Goal: Information Seeking & Learning: Learn about a topic

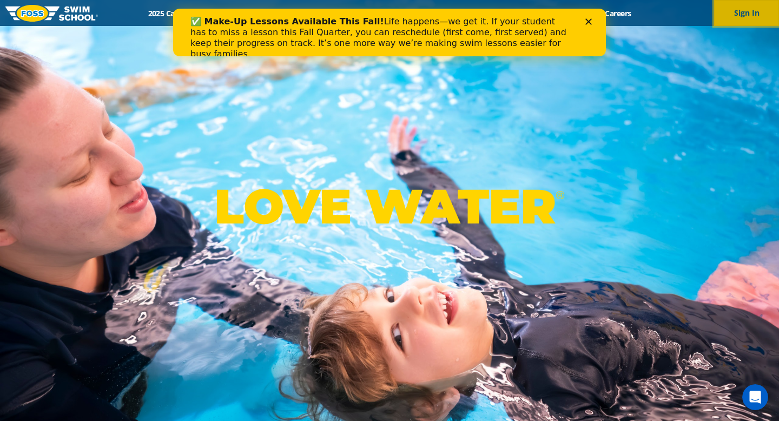
click at [737, 13] on button "Sign In" at bounding box center [746, 13] width 65 height 26
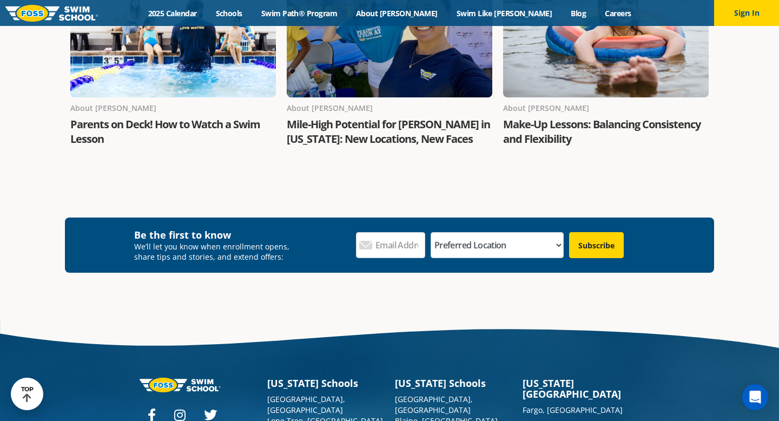
scroll to position [2022, 0]
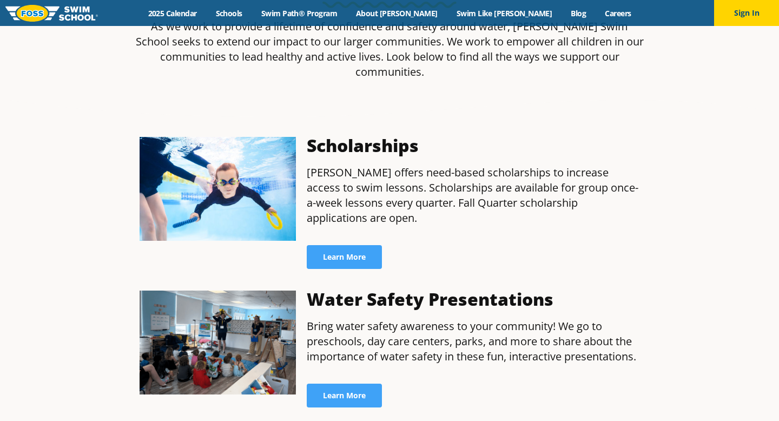
scroll to position [441, 0]
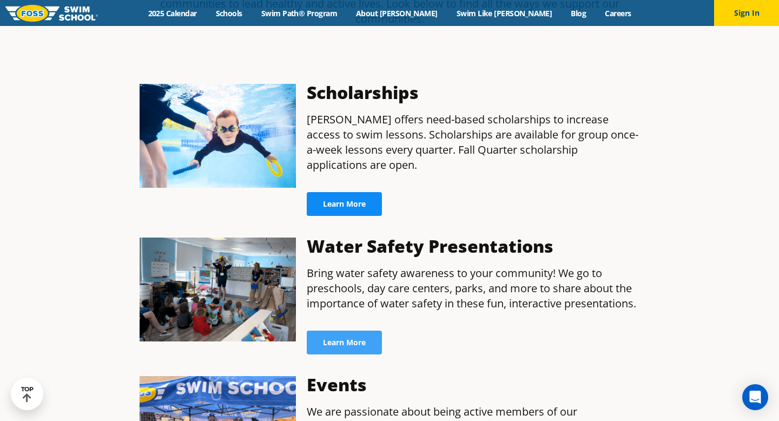
click at [357, 192] on link "Learn More" at bounding box center [344, 204] width 75 height 24
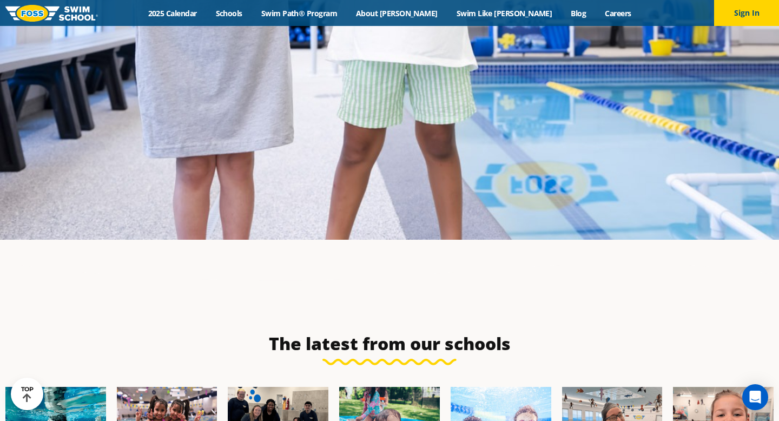
scroll to position [2047, 0]
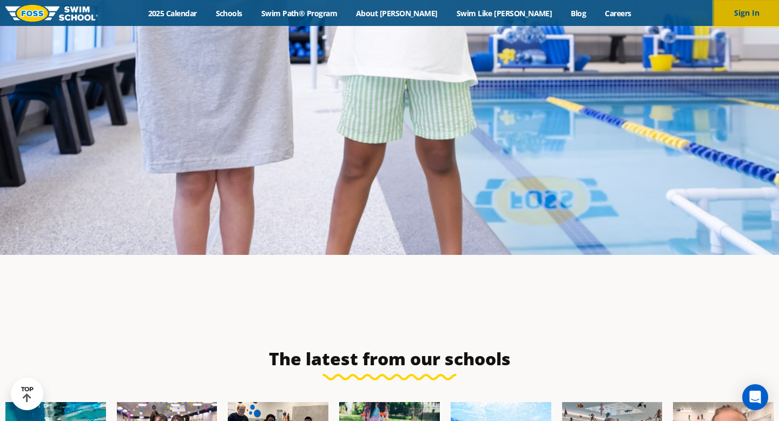
click at [718, 17] on button "Sign In" at bounding box center [746, 13] width 65 height 26
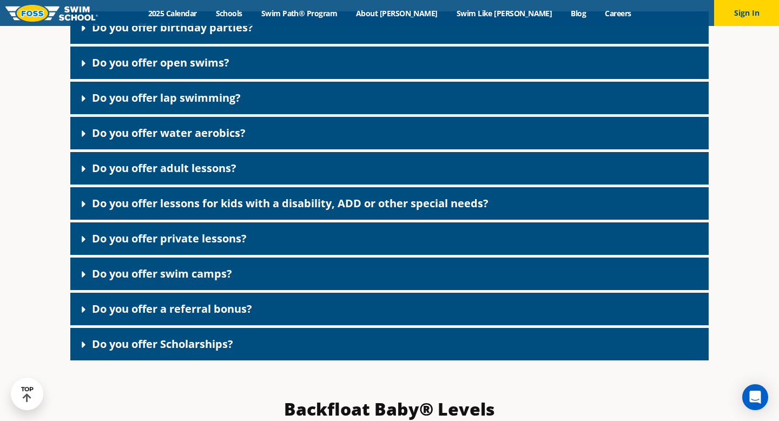
scroll to position [1981, 0]
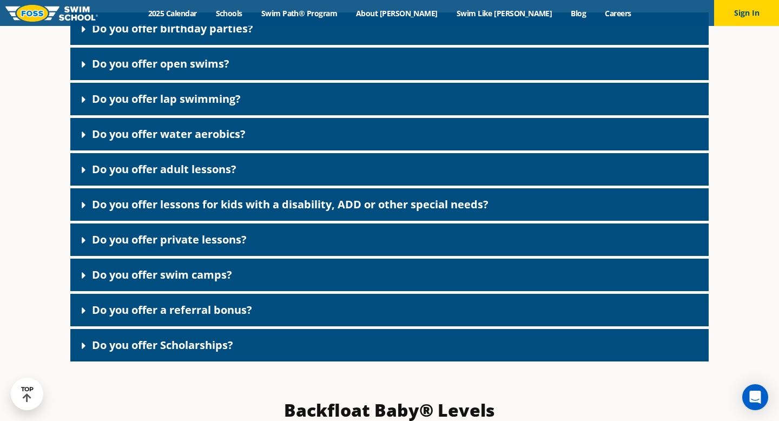
click at [208, 352] on link "Do you offer Scholarships?" at bounding box center [162, 345] width 141 height 15
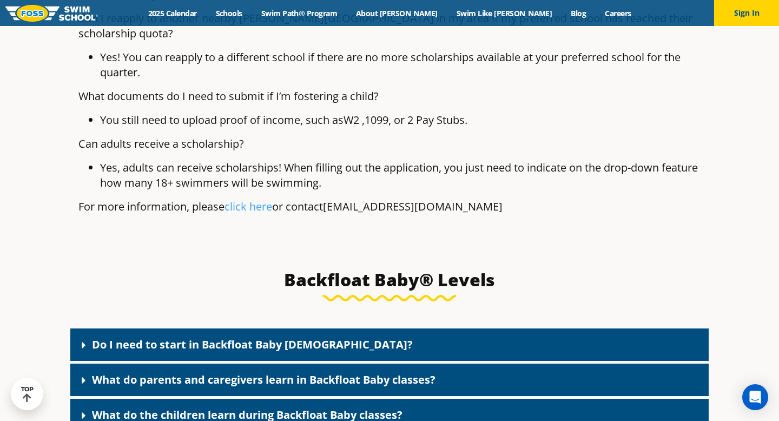
scroll to position [3059, 0]
